Goal: Transaction & Acquisition: Subscribe to service/newsletter

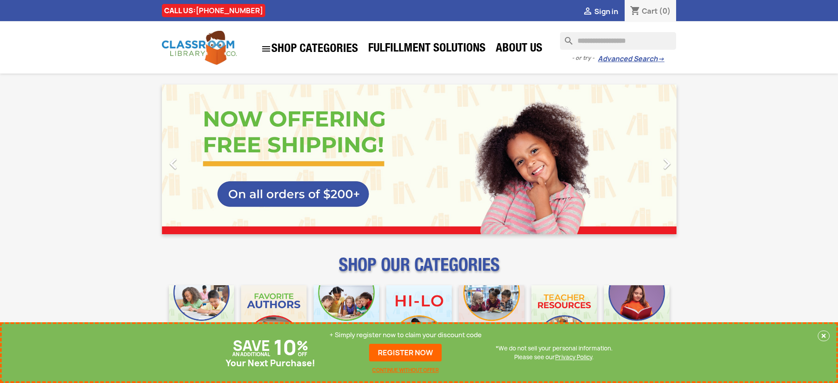
click at [405, 335] on p "+ Simply register now to claim your discount code" at bounding box center [405, 334] width 152 height 9
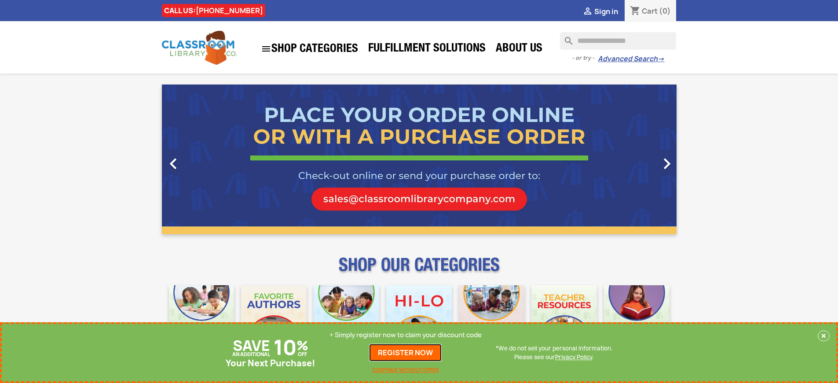
click at [405, 352] on link "REGISTER NOW" at bounding box center [405, 352] width 73 height 18
click at [405, 335] on p "+ Simply register now to claim your discount code" at bounding box center [405, 334] width 152 height 9
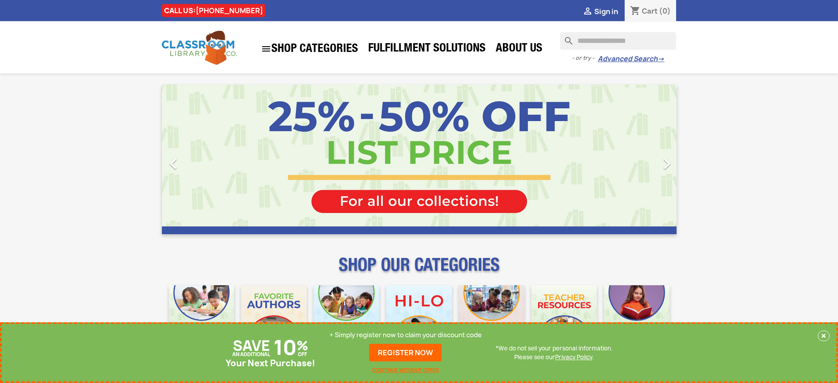
click at [405, 335] on p "+ Simply register now to claim your discount code" at bounding box center [405, 334] width 152 height 9
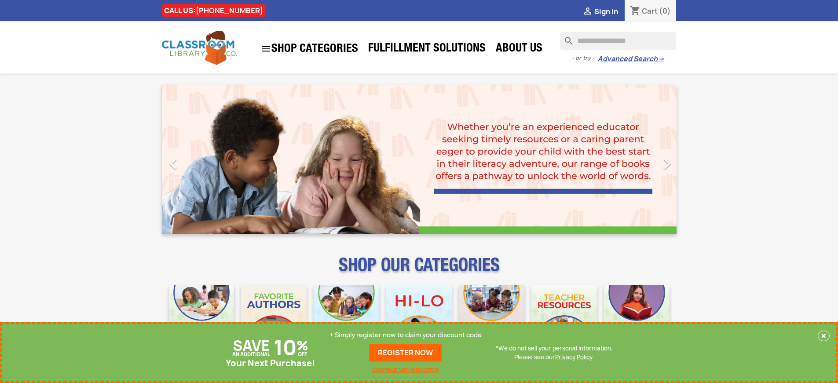
click at [405, 335] on p "+ Simply register now to claim your discount code" at bounding box center [405, 334] width 152 height 9
